Goal: Transaction & Acquisition: Obtain resource

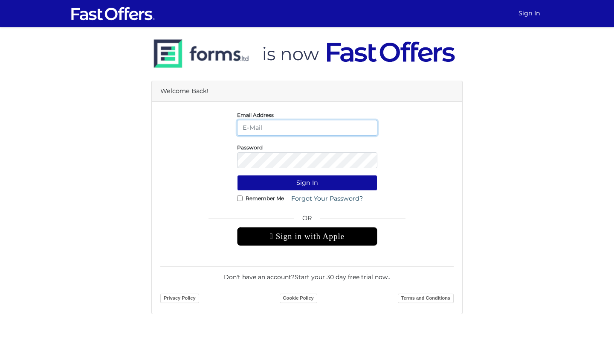
type input "mayakaye@gmail.com"
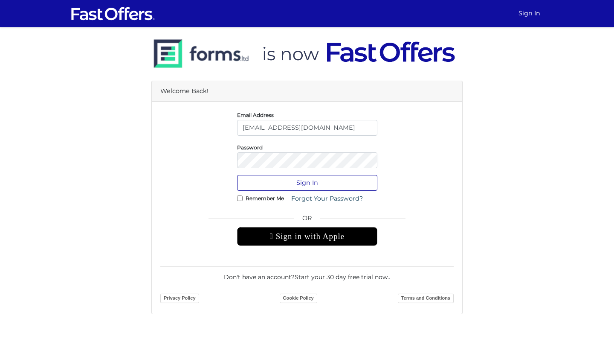
click at [290, 179] on button "Sign In" at bounding box center [307, 183] width 140 height 16
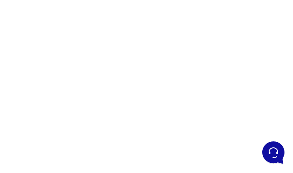
scroll to position [117, 0]
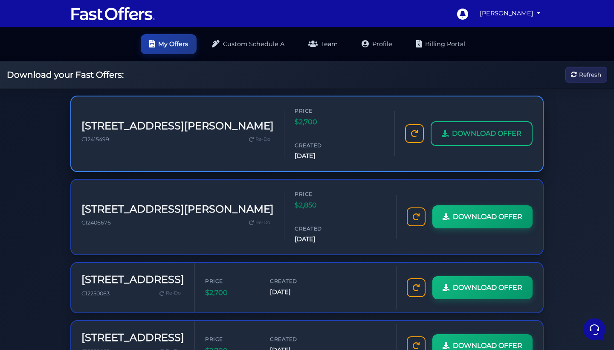
click at [292, 128] on span "DOWNLOAD OFFER" at bounding box center [486, 133] width 69 height 11
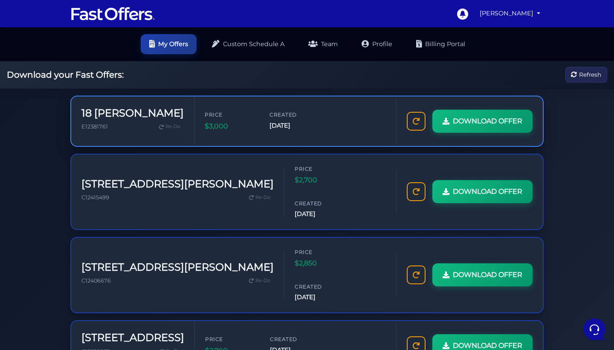
click at [471, 133] on div "DOWNLOAD OFFER" at bounding box center [469, 120] width 147 height 43
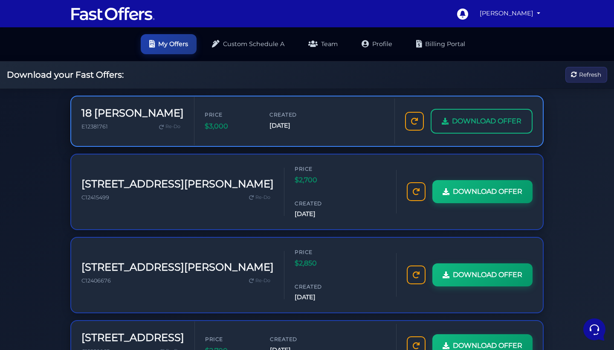
click at [466, 125] on span "DOWNLOAD OFFER" at bounding box center [486, 121] width 69 height 11
click at [442, 122] on icon at bounding box center [445, 121] width 7 height 7
click at [474, 120] on span "DOWNLOAD OFFER" at bounding box center [486, 121] width 69 height 11
